Goal: Use online tool/utility: Utilize a website feature to perform a specific function

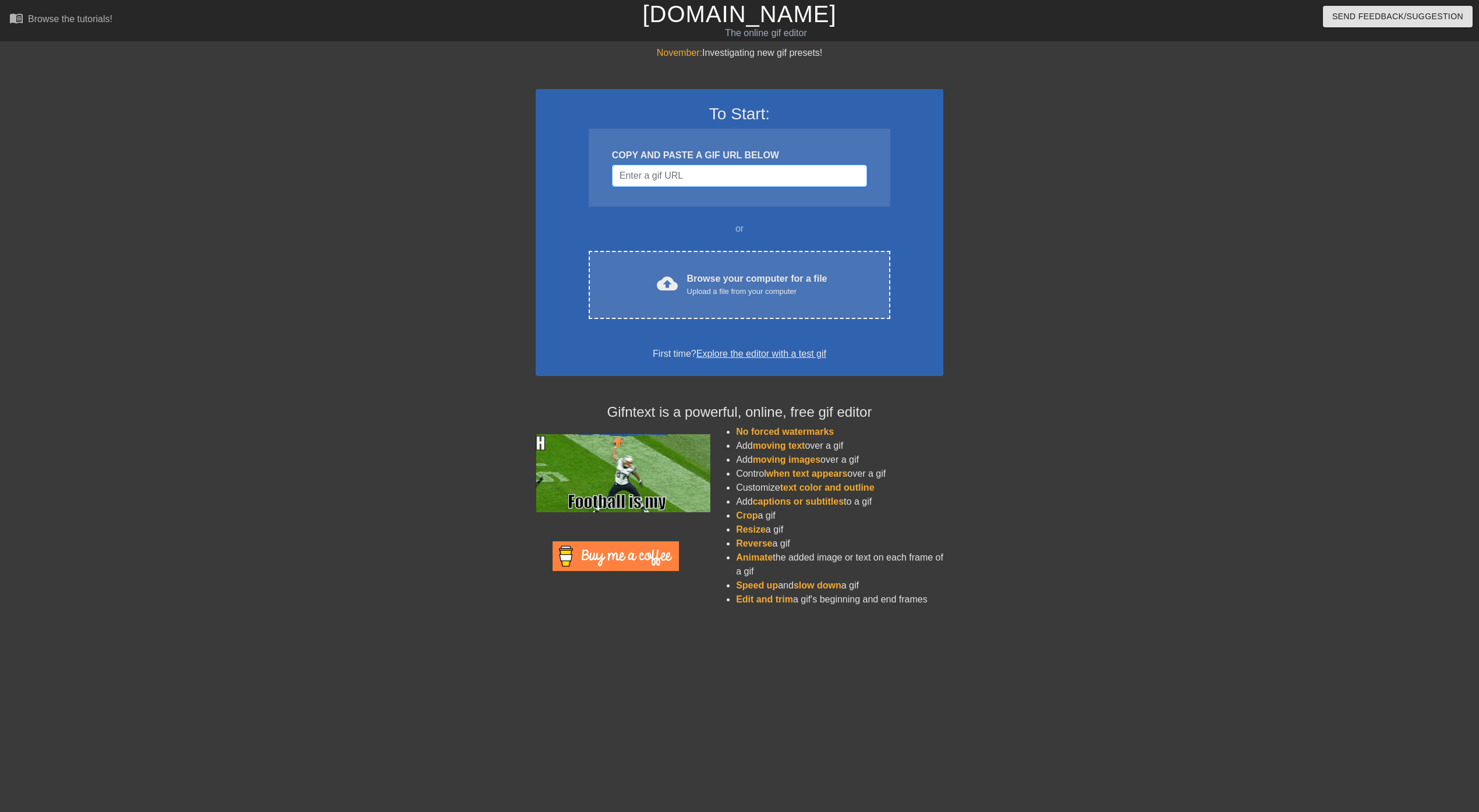
click at [663, 176] on input "Username" at bounding box center [739, 176] width 255 height 22
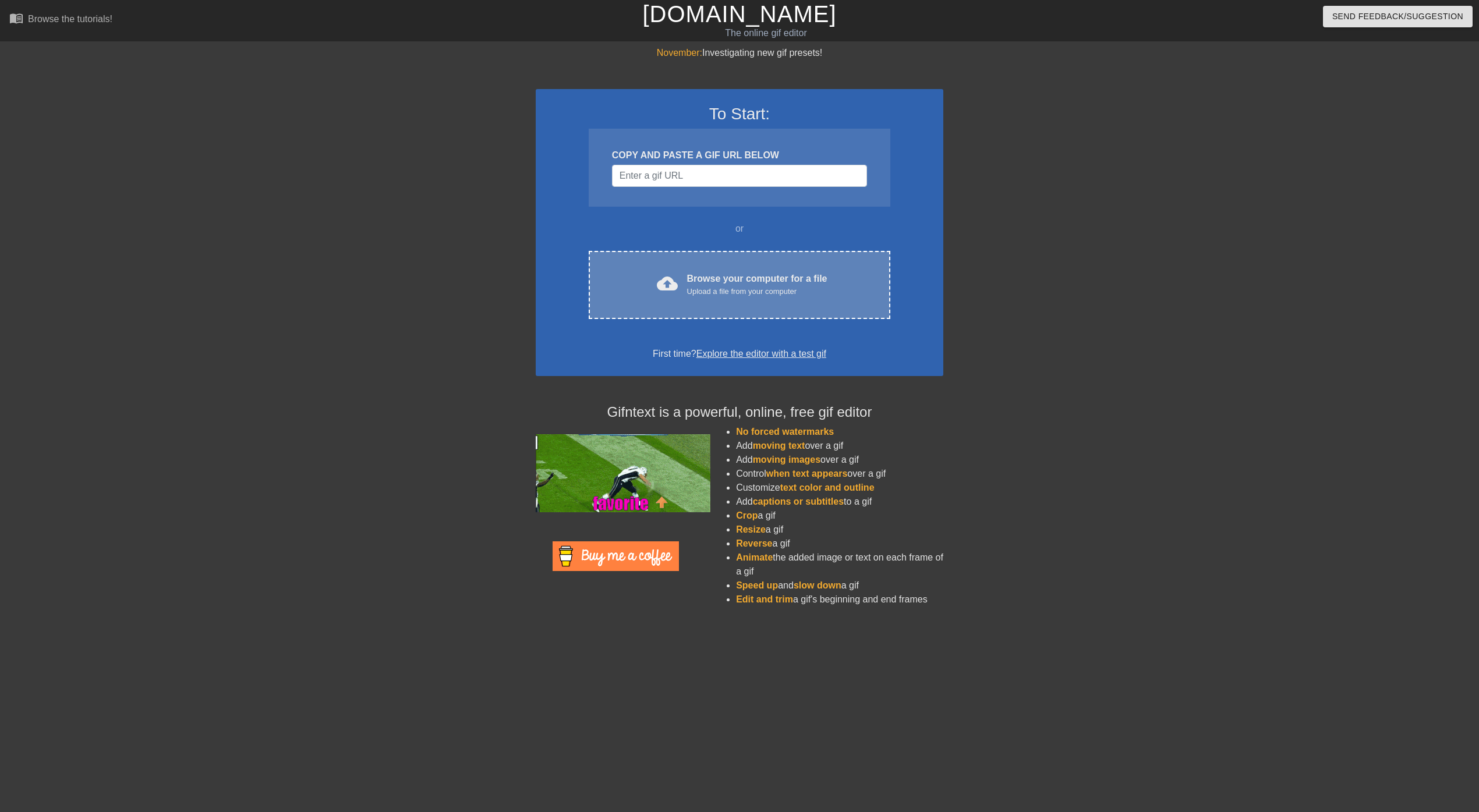
click at [703, 264] on div "cloud_upload Browse your computer for a file Upload a file from your computer C…" at bounding box center [739, 285] width 301 height 68
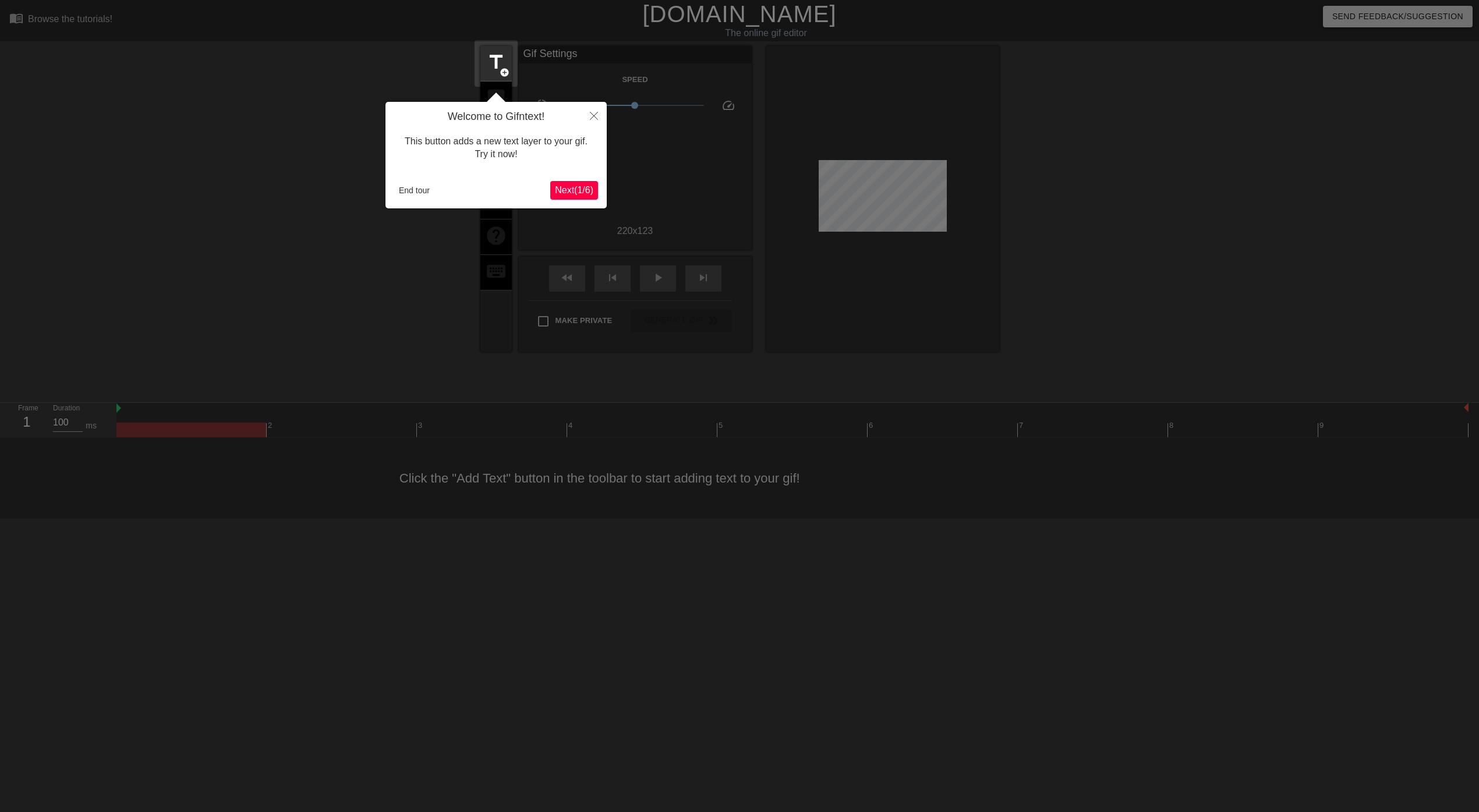
click at [571, 189] on span "Next ( 1 / 6 )" at bounding box center [574, 190] width 39 height 10
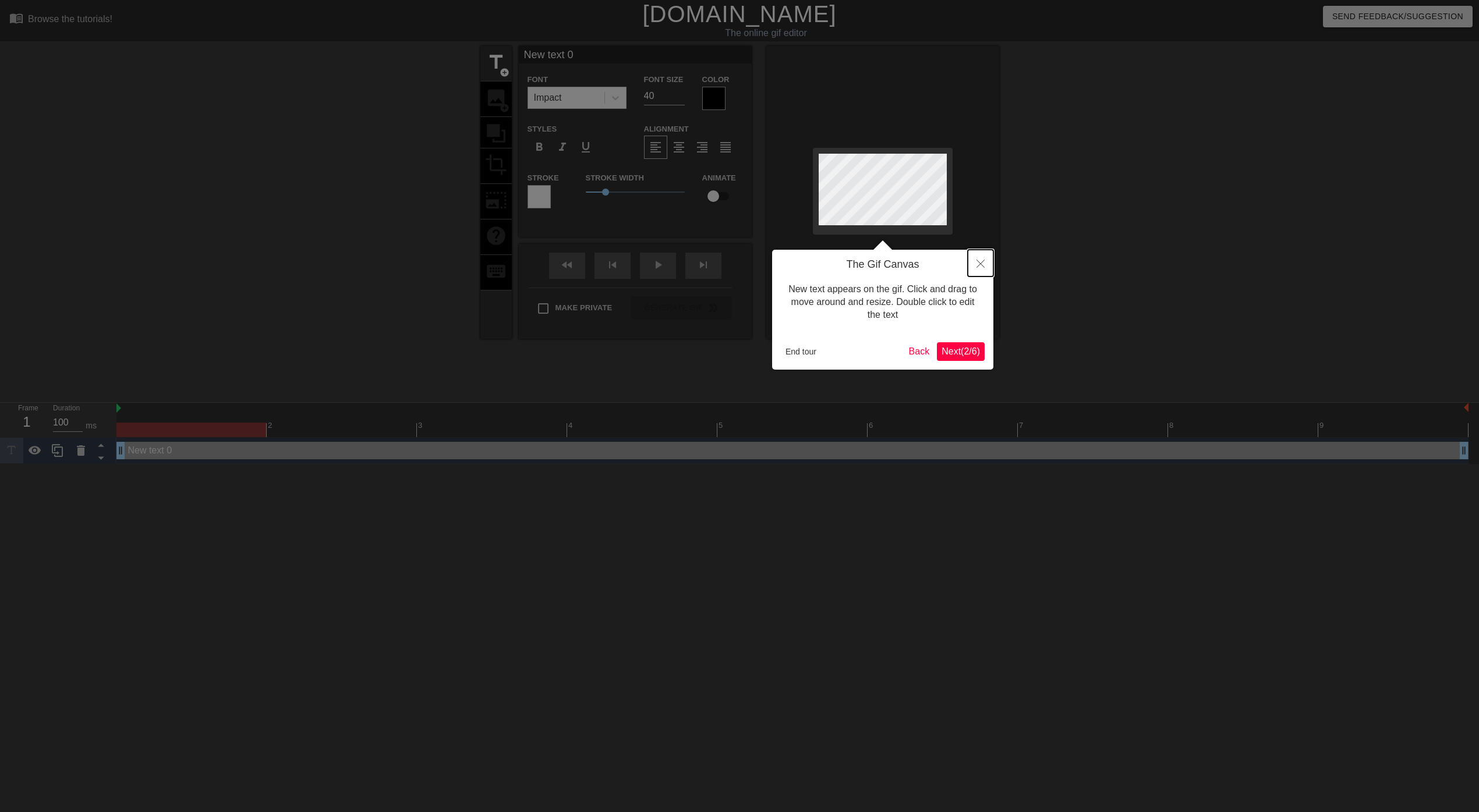
click at [970, 261] on button "Close" at bounding box center [980, 263] width 26 height 27
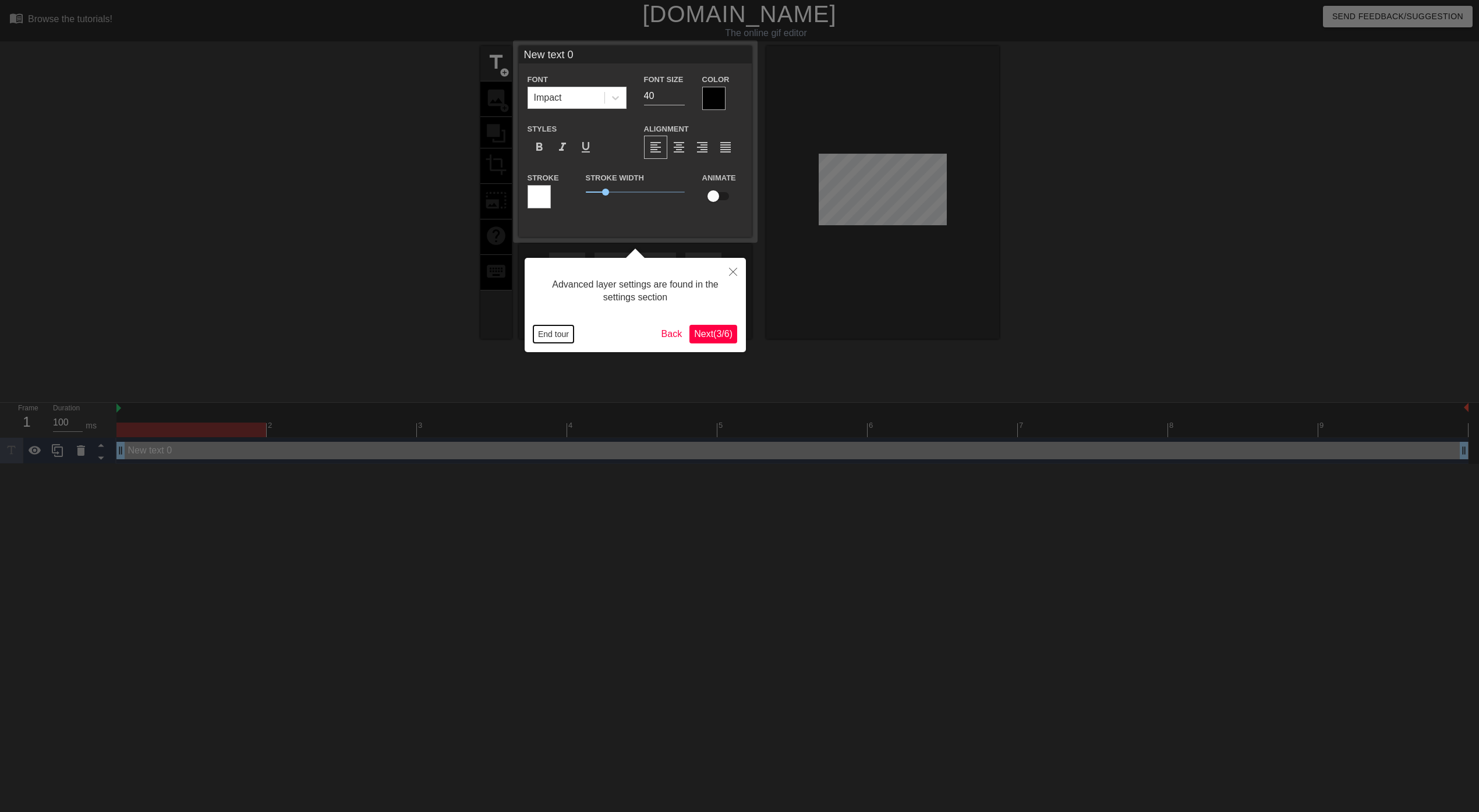
click at [556, 331] on button "End tour" at bounding box center [554, 334] width 40 height 17
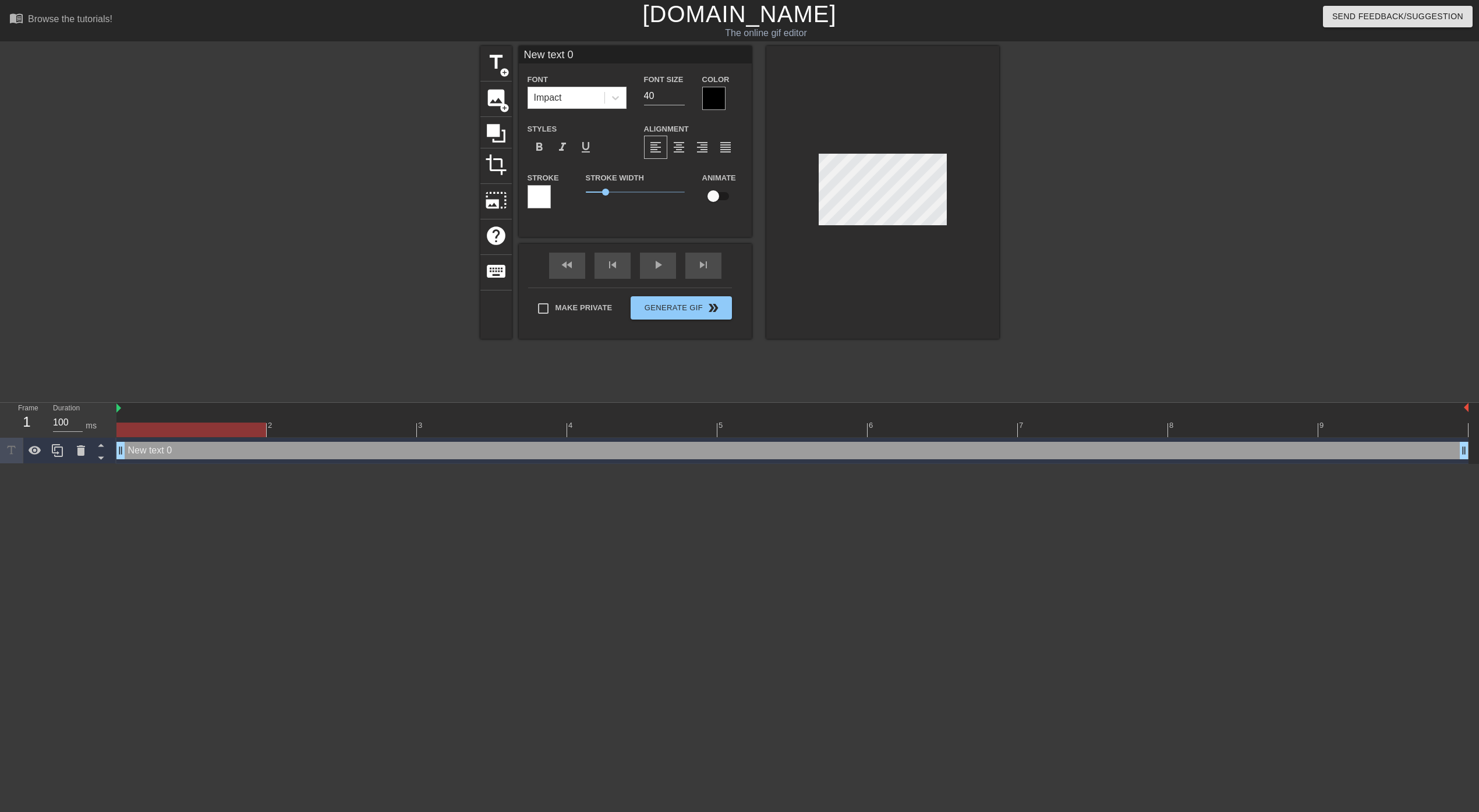
type textarea "New tet 0"
type input "New te\t 0"
type textarea "New te\t 0"
click at [491, 69] on span "title" at bounding box center [496, 62] width 22 height 22
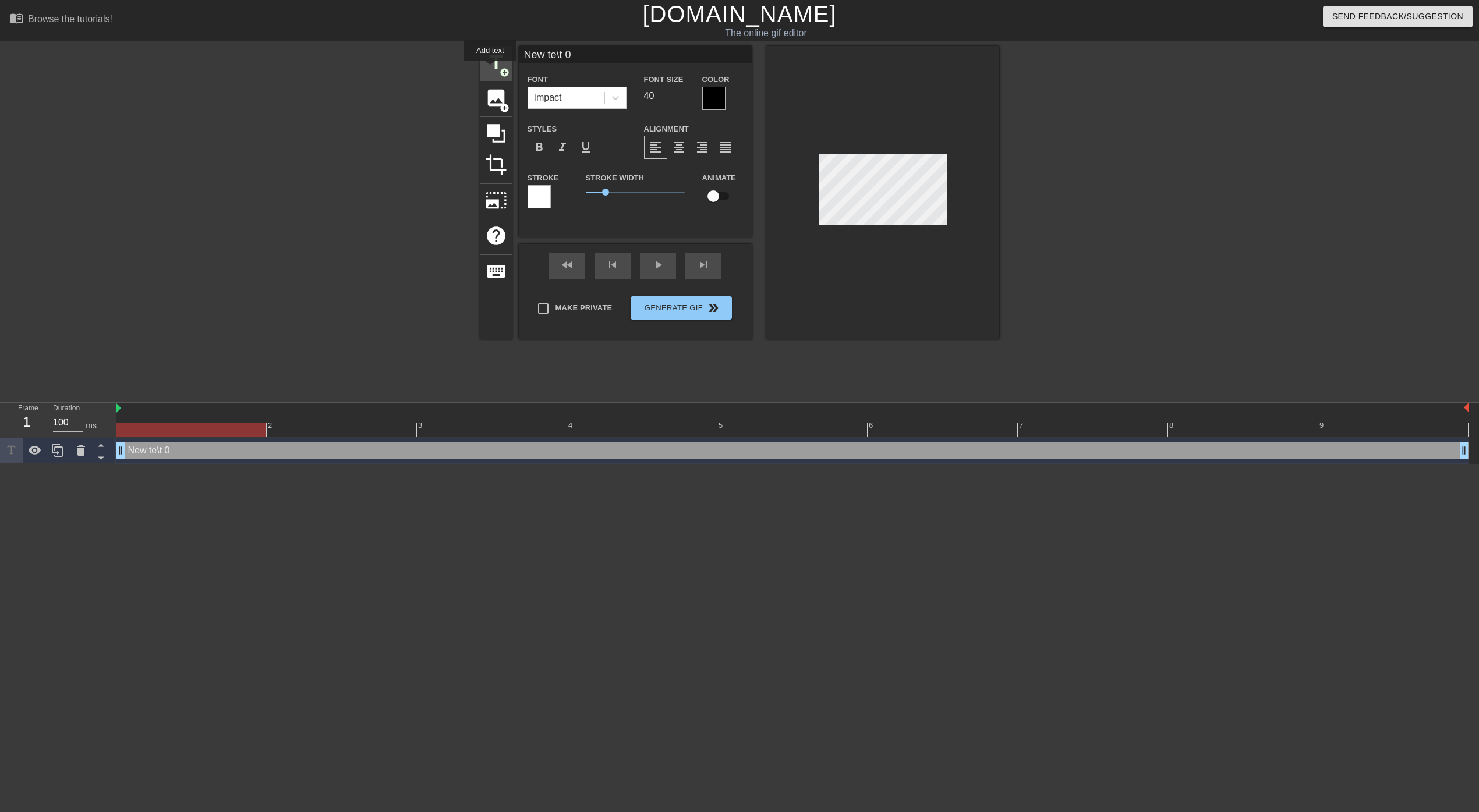
type input "New text 1"
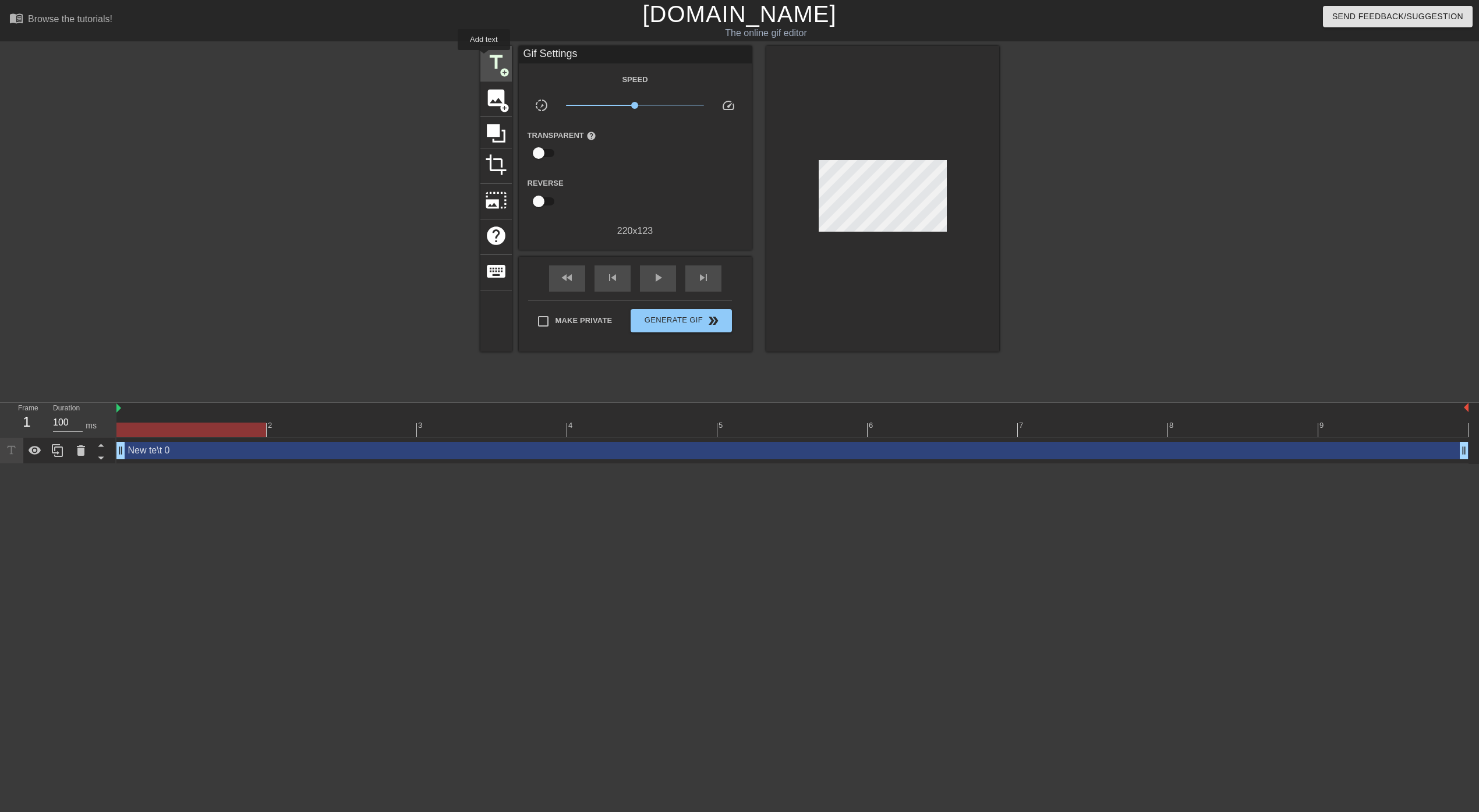
click at [488, 59] on span "title" at bounding box center [496, 62] width 22 height 22
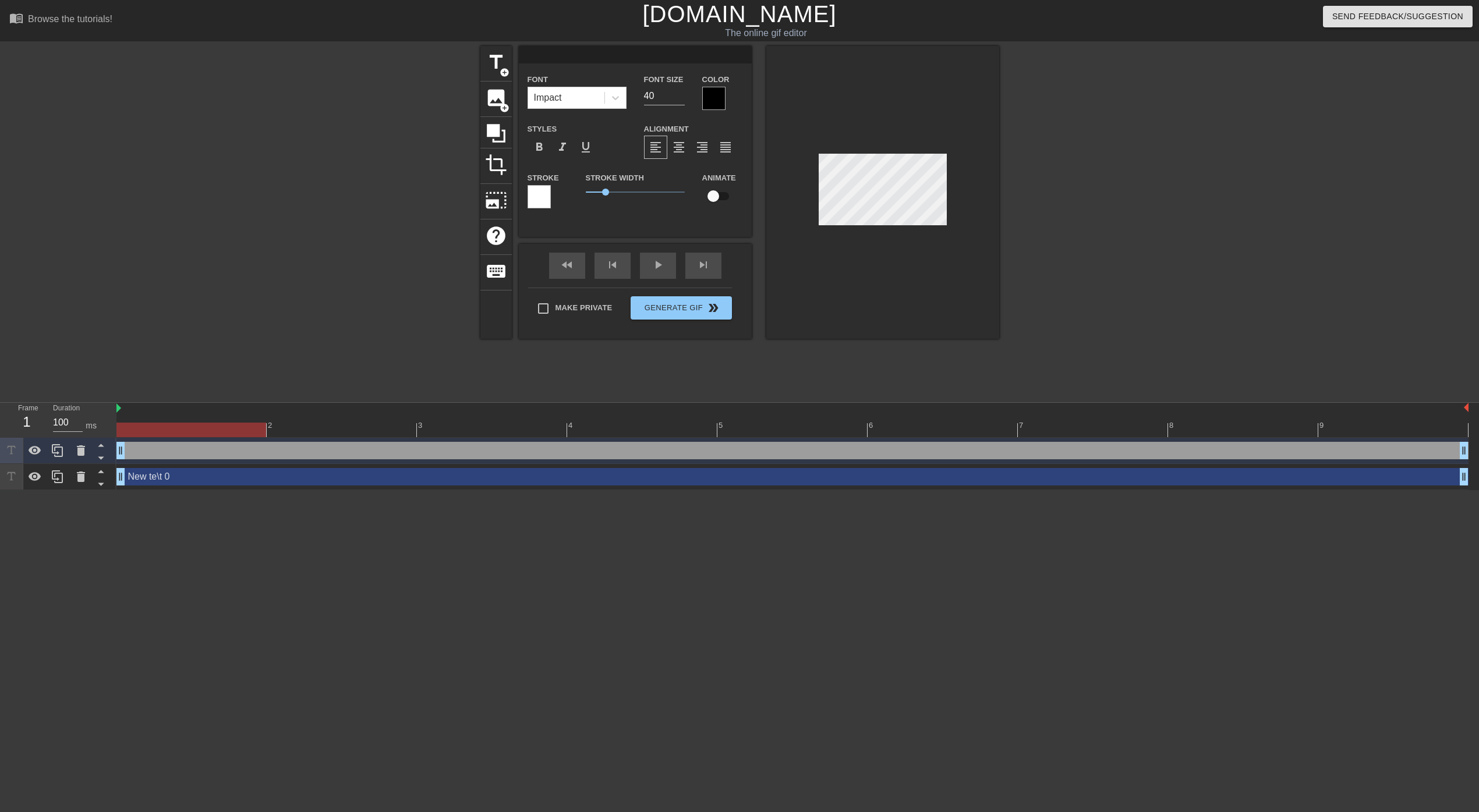
scroll to position [0, 0]
type input "New te\t 0"
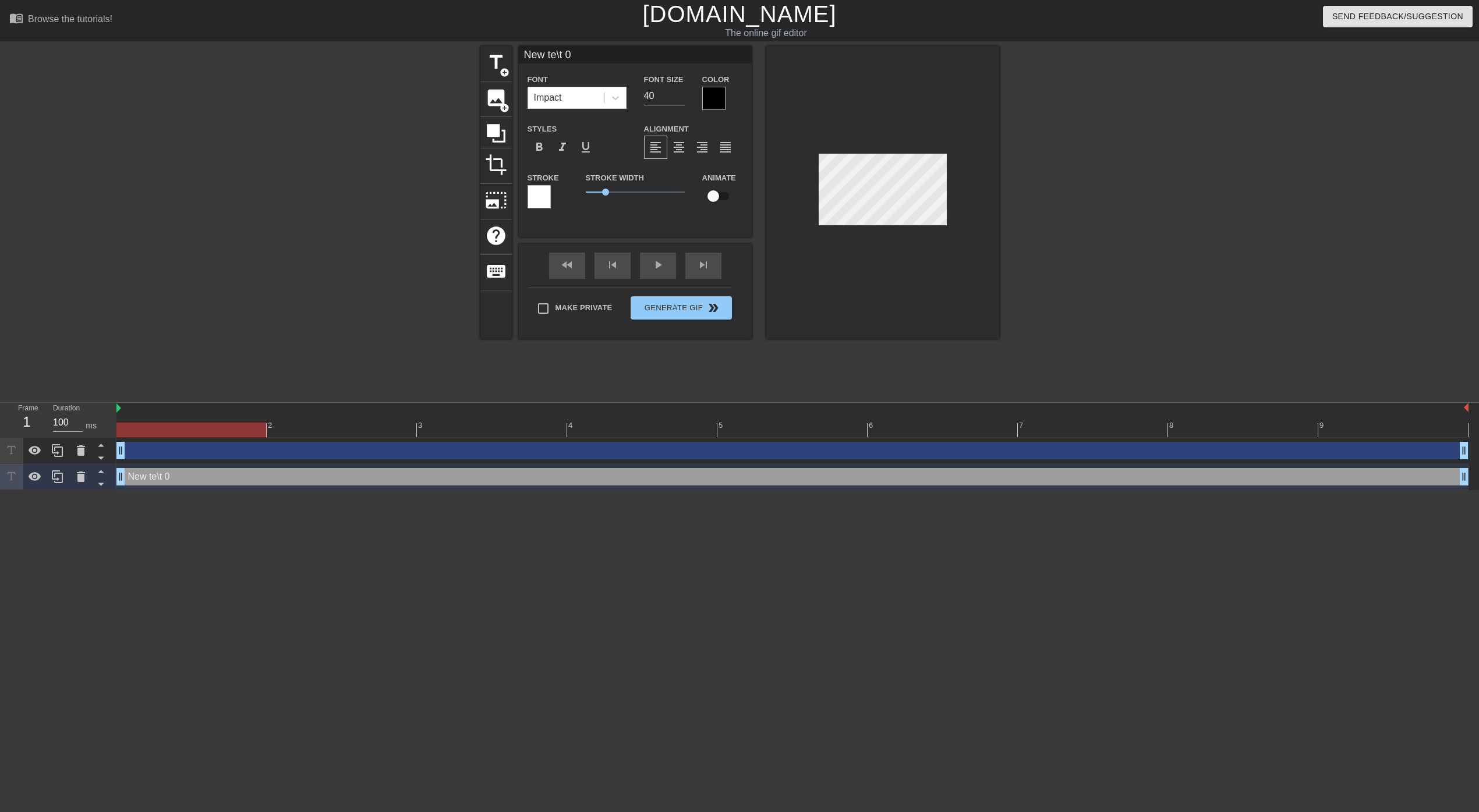
click at [809, 273] on div at bounding box center [883, 192] width 233 height 293
click at [500, 109] on span "add_circle" at bounding box center [504, 108] width 10 height 10
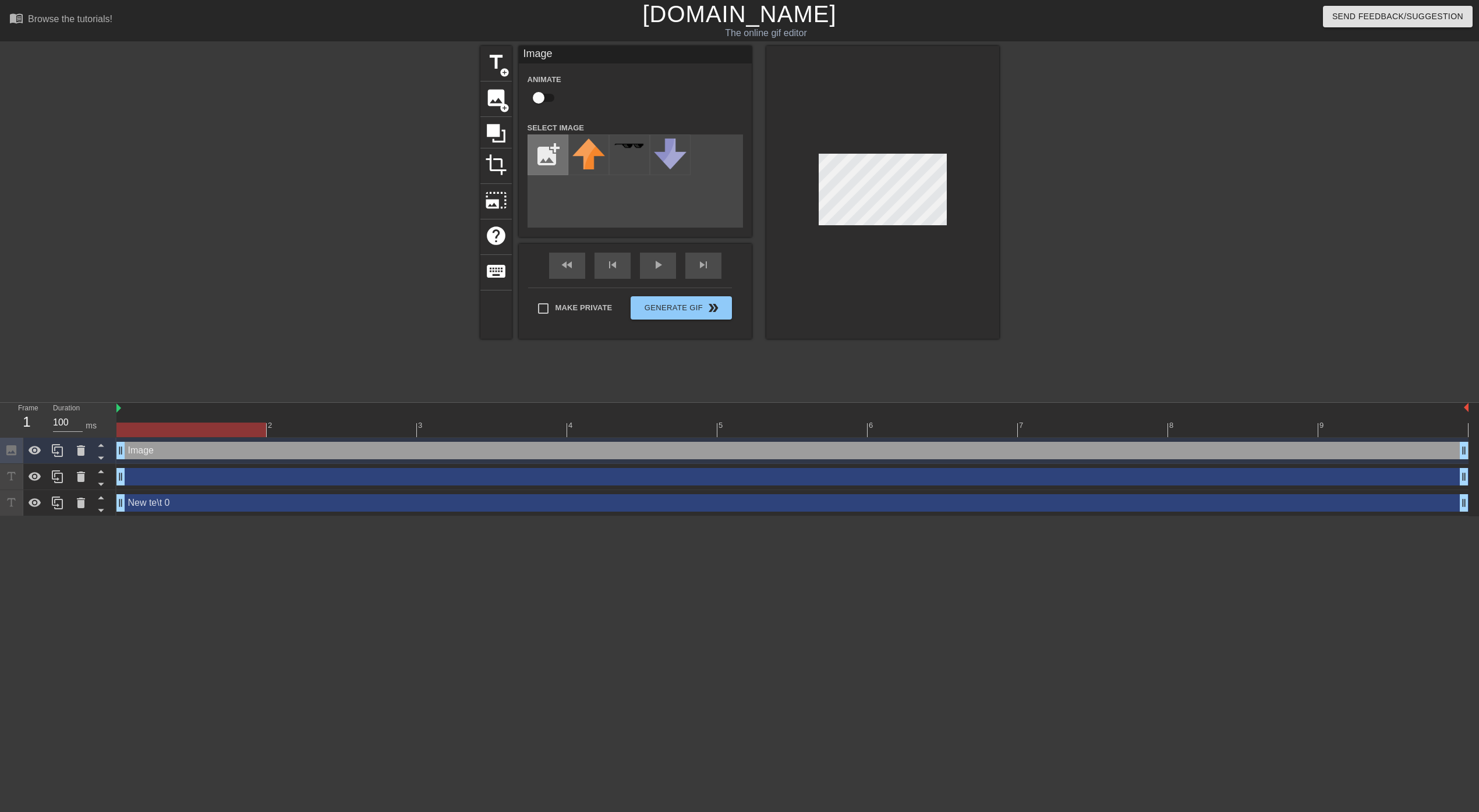
click at [552, 154] on input "file" at bounding box center [548, 155] width 40 height 40
type input "C:\fakepath\bill.png"
click at [583, 152] on img at bounding box center [588, 154] width 33 height 33
click at [881, 227] on div at bounding box center [883, 192] width 233 height 293
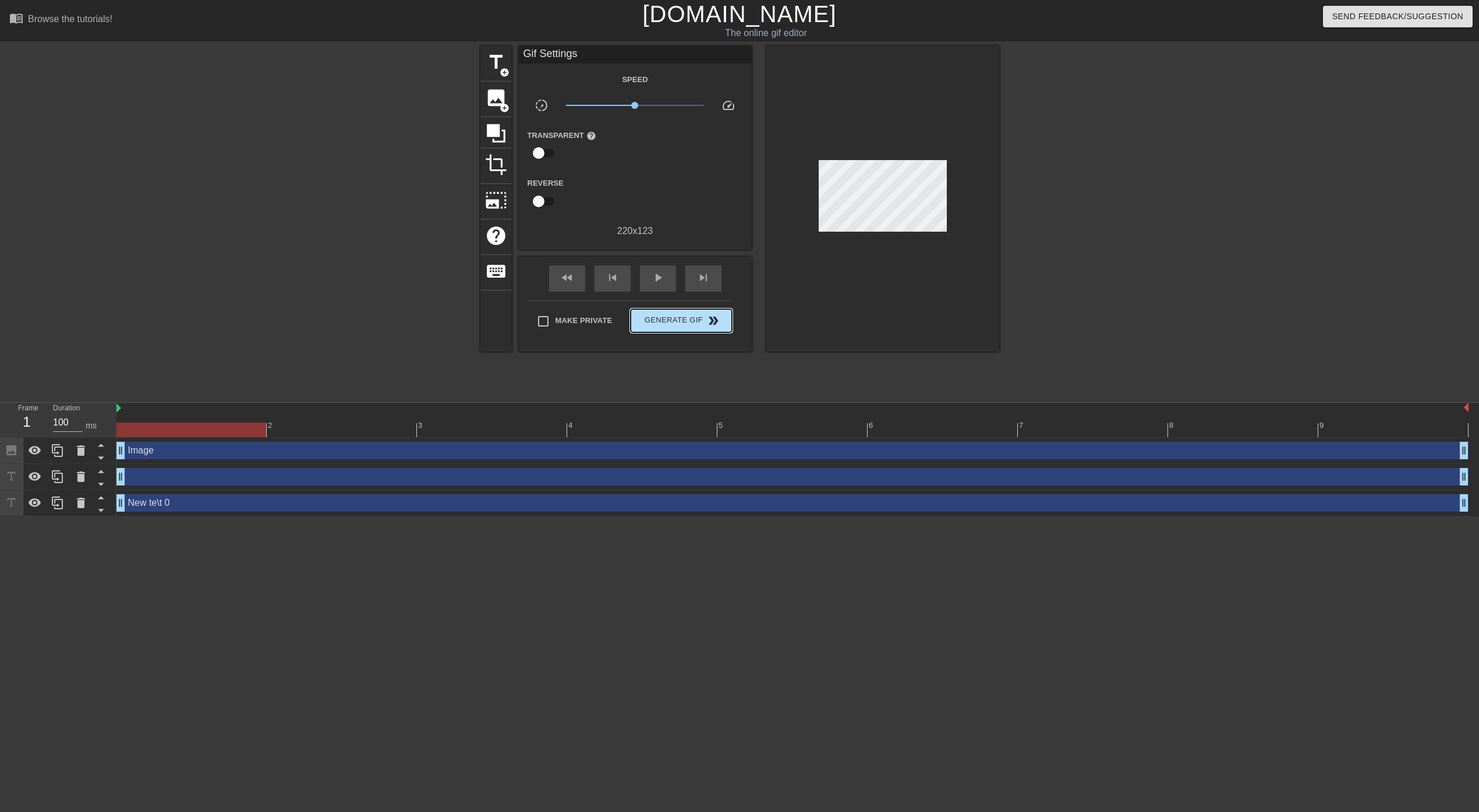
click at [702, 301] on div "Make Private Generate Gif double_arrow" at bounding box center [630, 323] width 204 height 46
click at [686, 319] on span "Generate Gif double_arrow" at bounding box center [681, 321] width 91 height 14
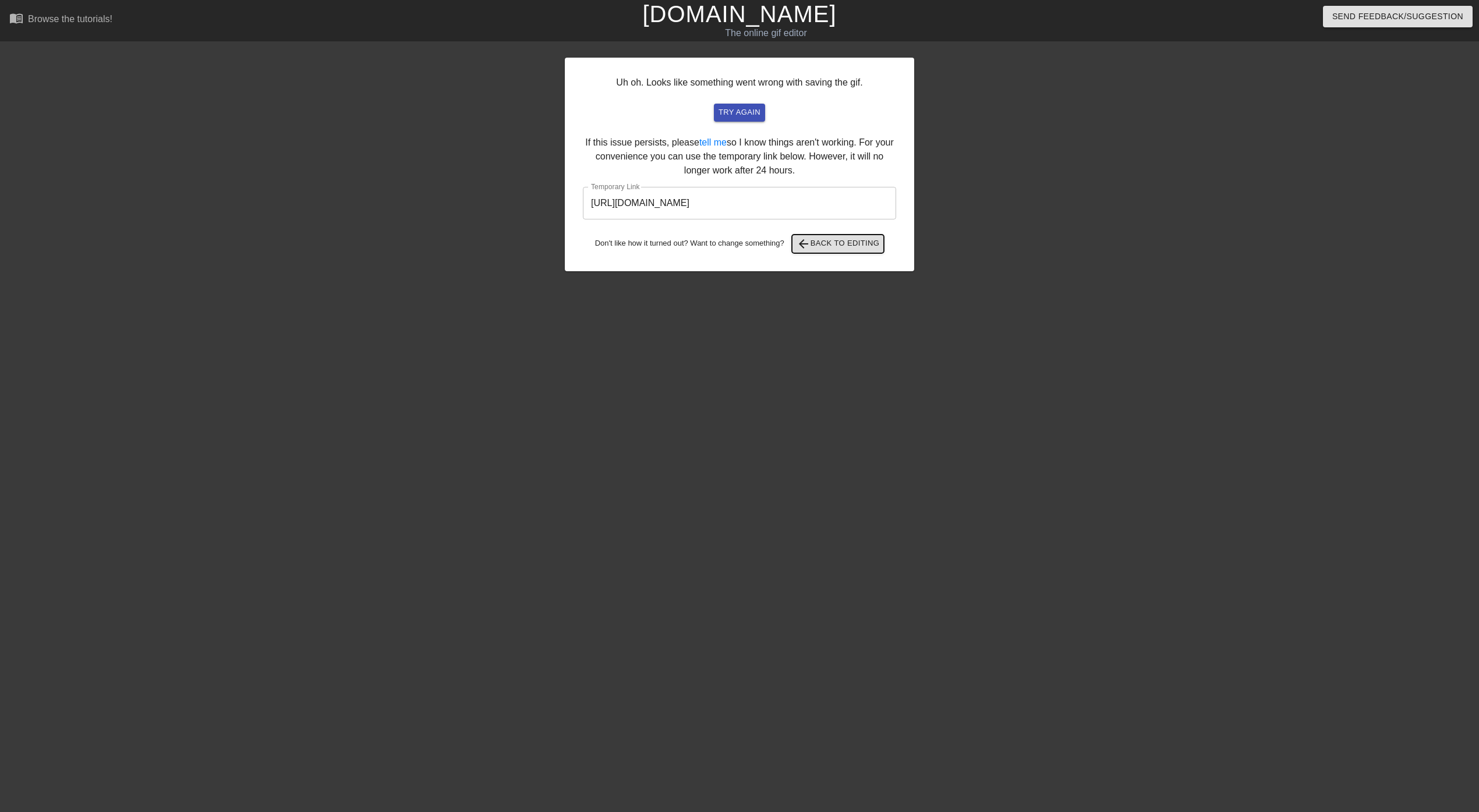
click at [833, 247] on span "arrow_back Back to Editing" at bounding box center [838, 243] width 83 height 14
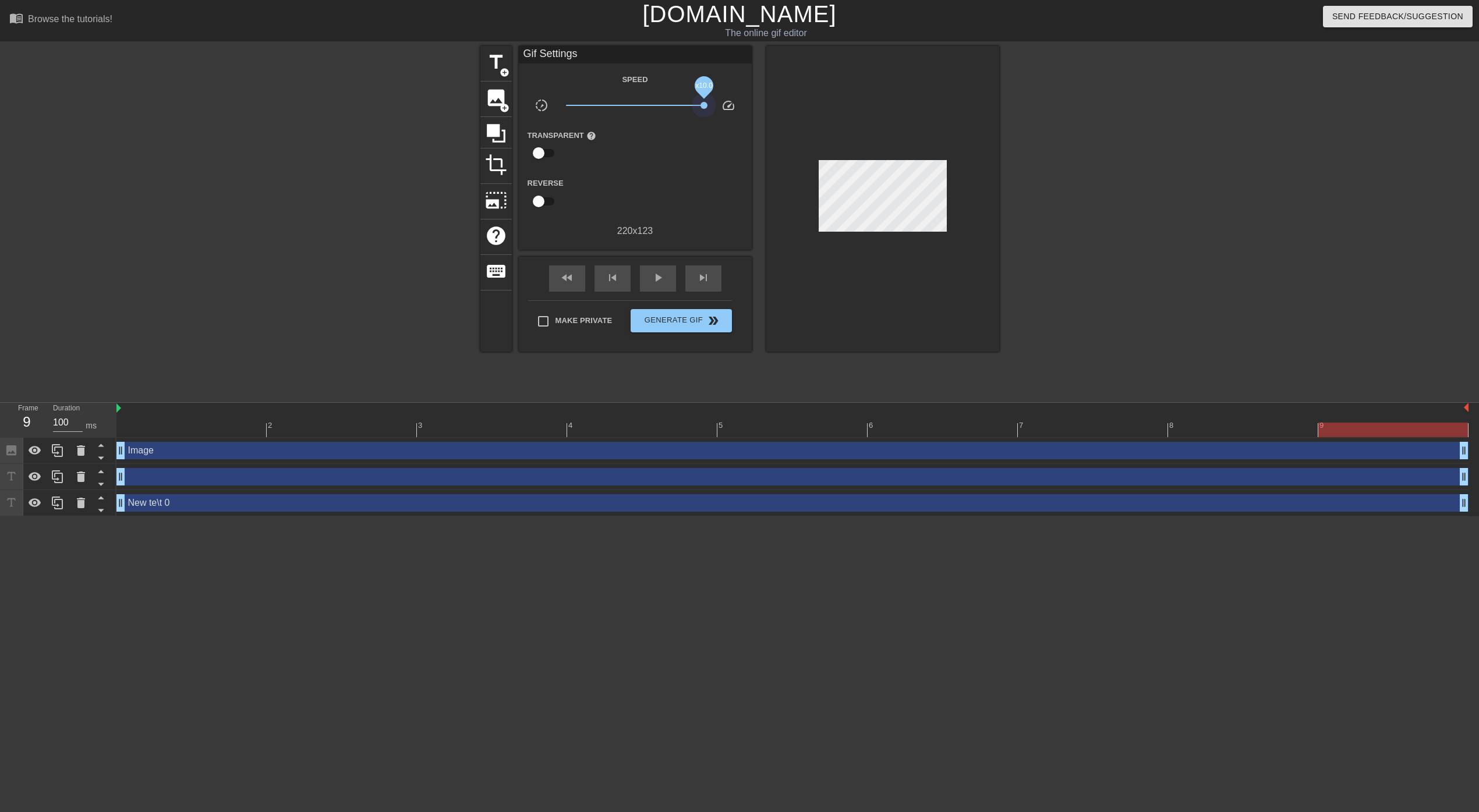
drag, startPoint x: 633, startPoint y: 102, endPoint x: 724, endPoint y: 102, distance: 91.0
click at [724, 102] on div "slow_motion_video x10.0 speed" at bounding box center [635, 107] width 233 height 18
click at [683, 313] on button "Generate Gif double_arrow" at bounding box center [681, 321] width 100 height 23
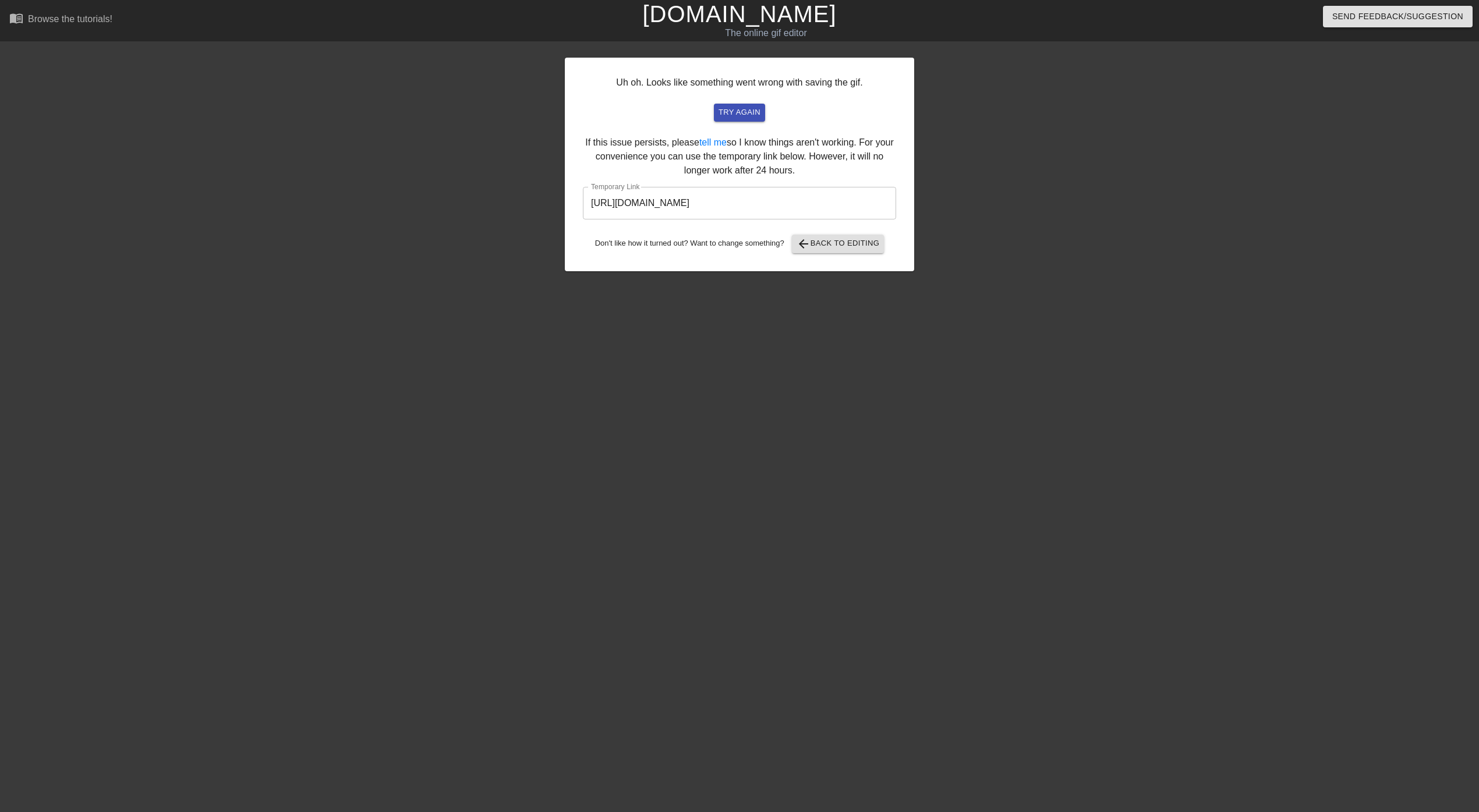
click at [818, 207] on input "[URL][DOMAIN_NAME]" at bounding box center [739, 203] width 313 height 33
click at [836, 237] on span "arrow_back Back to Editing" at bounding box center [838, 243] width 83 height 14
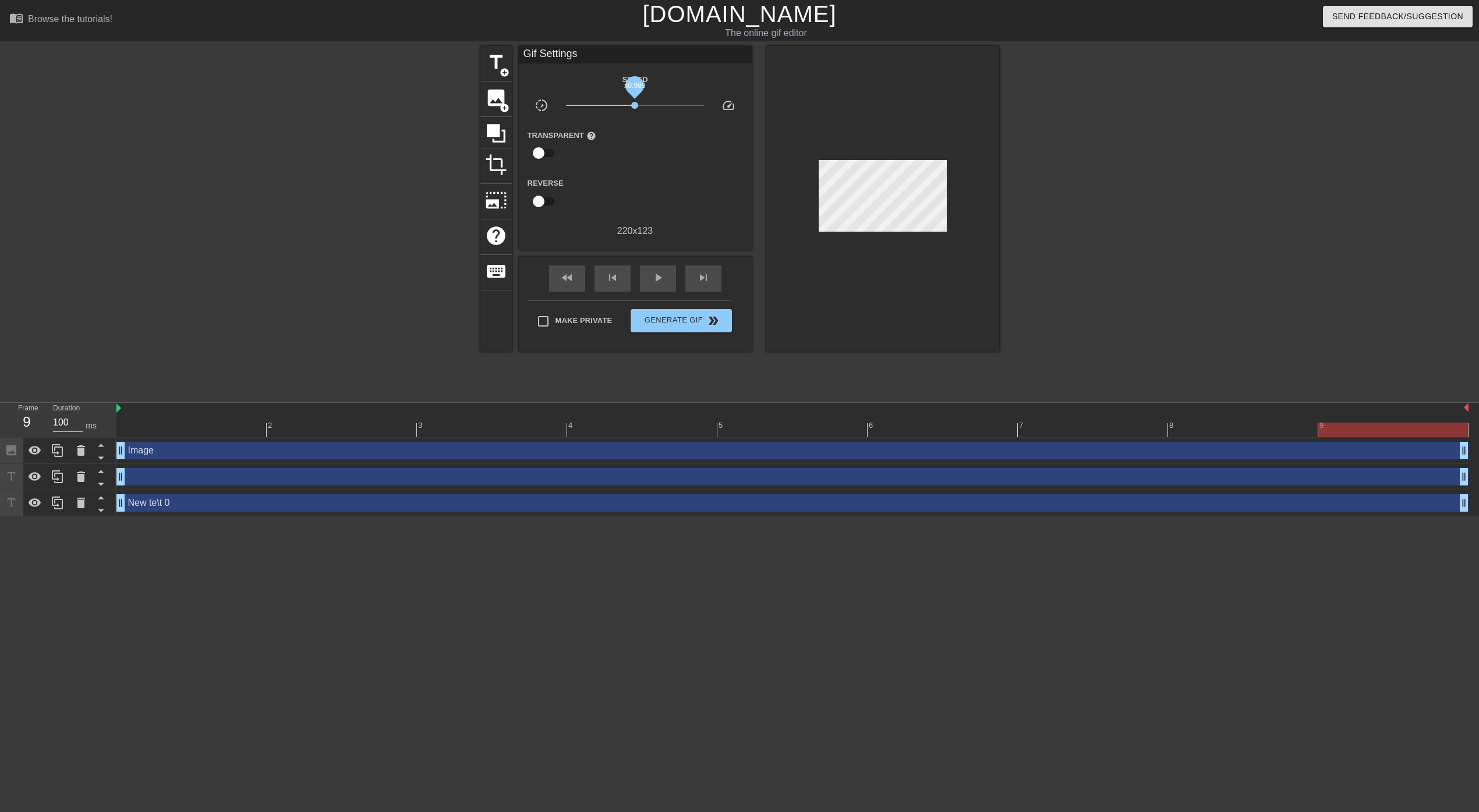
drag, startPoint x: 701, startPoint y: 105, endPoint x: 635, endPoint y: 104, distance: 66.0
click at [635, 104] on span "x0.989" at bounding box center [635, 105] width 7 height 7
click at [718, 306] on div "Make Private Generate Gif double_arrow" at bounding box center [630, 323] width 204 height 46
click at [718, 311] on button "Generate Gif double_arrow" at bounding box center [681, 321] width 100 height 23
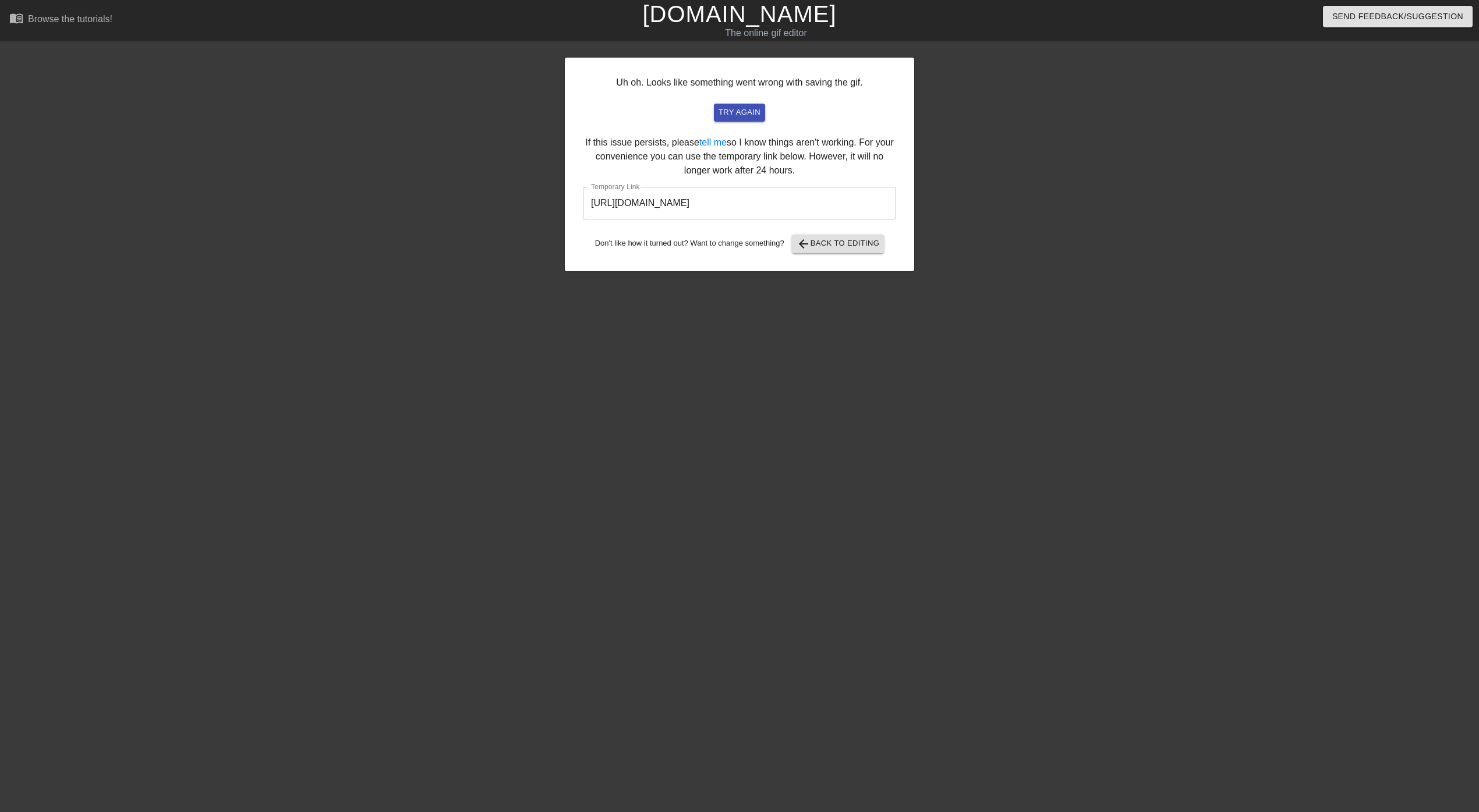
click at [772, 200] on input "[URL][DOMAIN_NAME]" at bounding box center [739, 203] width 313 height 33
